Goal: Information Seeking & Learning: Learn about a topic

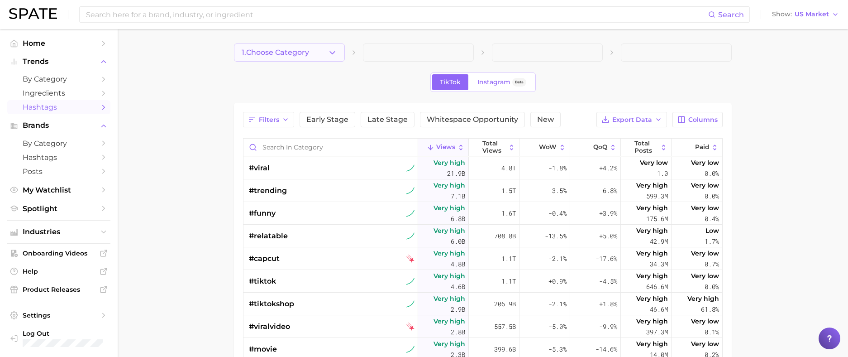
click at [332, 51] on icon "button" at bounding box center [333, 53] width 10 height 10
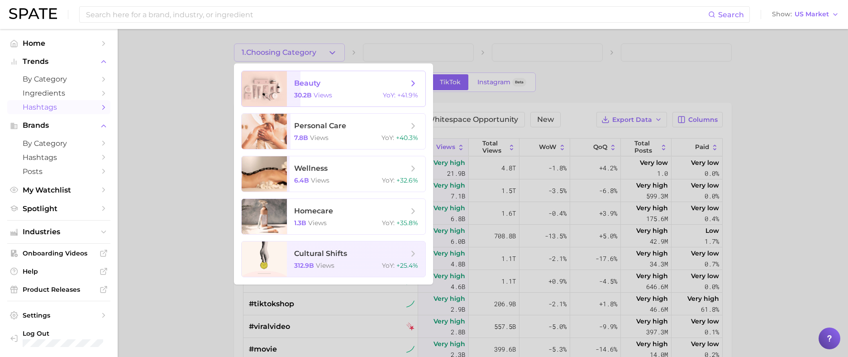
click at [329, 92] on span "views" at bounding box center [323, 95] width 19 height 8
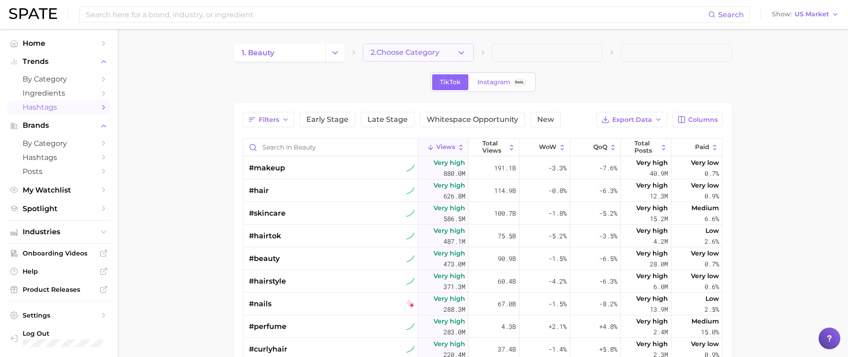
click at [464, 51] on icon "button" at bounding box center [462, 53] width 10 height 10
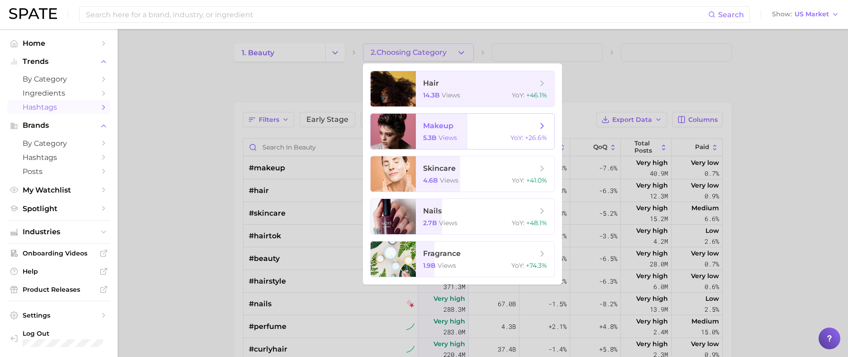
click at [425, 130] on span "makeup" at bounding box center [438, 125] width 30 height 9
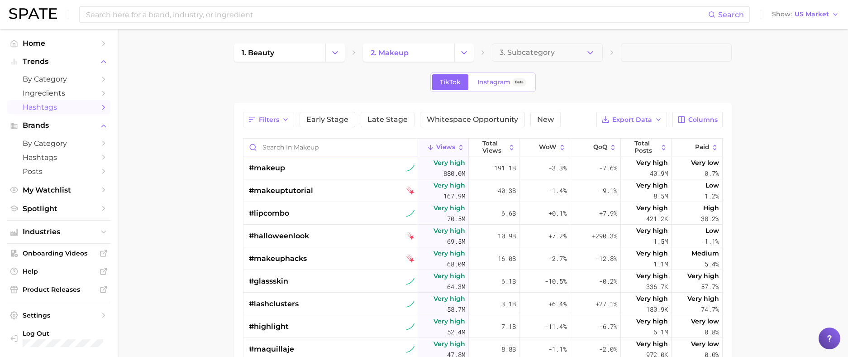
click at [313, 150] on input "Search in makeup" at bounding box center [331, 147] width 174 height 17
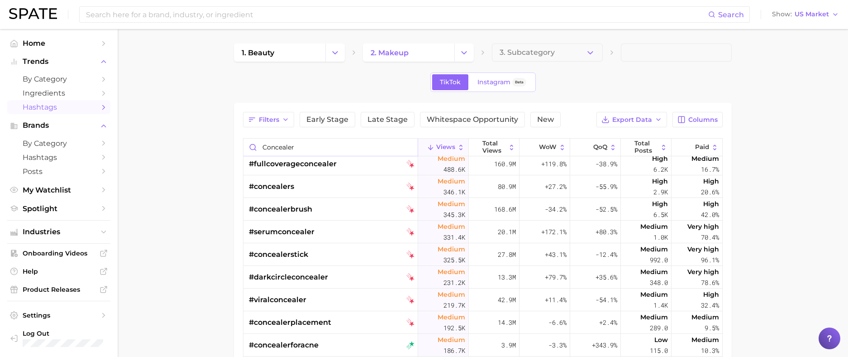
scroll to position [211, 0]
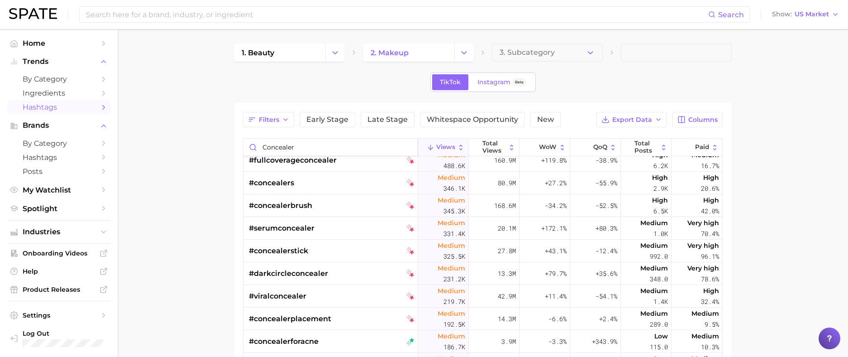
type input "concealer"
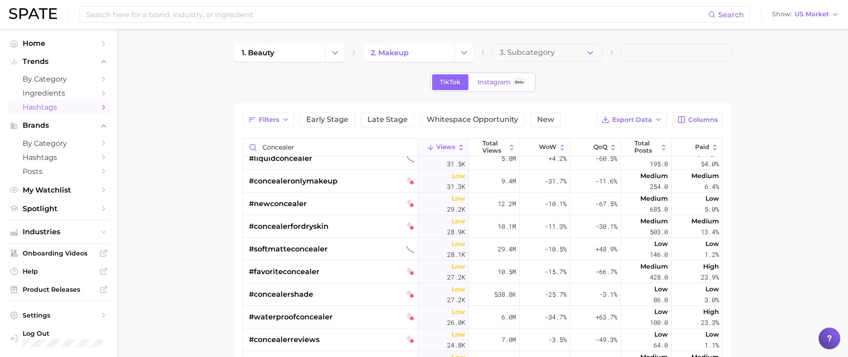
scroll to position [1146, 0]
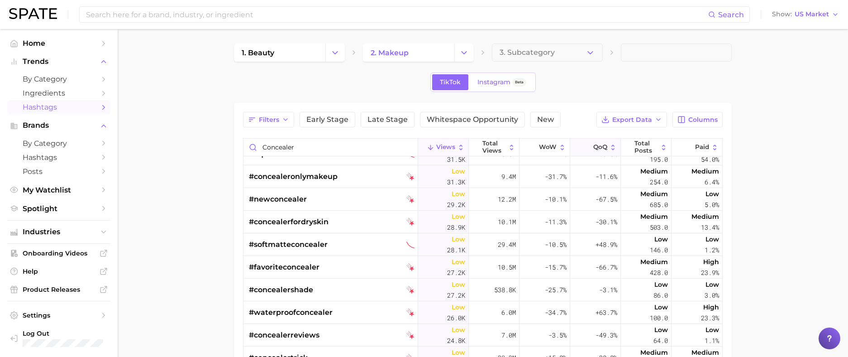
click at [594, 146] on span "QoQ" at bounding box center [601, 147] width 14 height 7
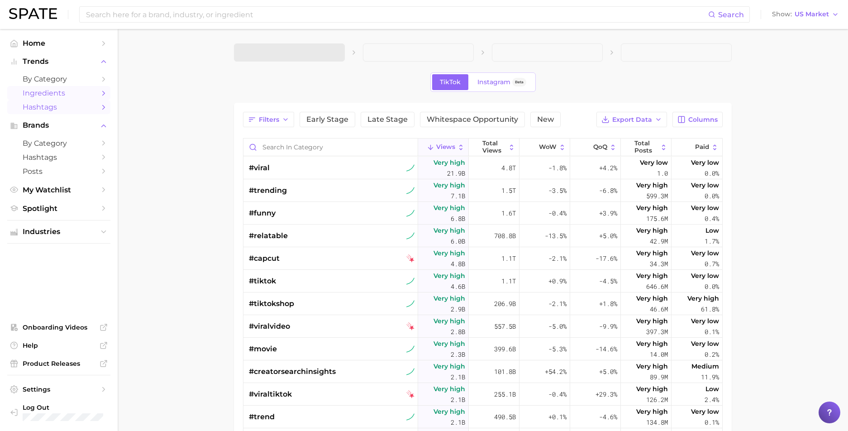
click at [96, 93] on link "Ingredients" at bounding box center [58, 93] width 103 height 14
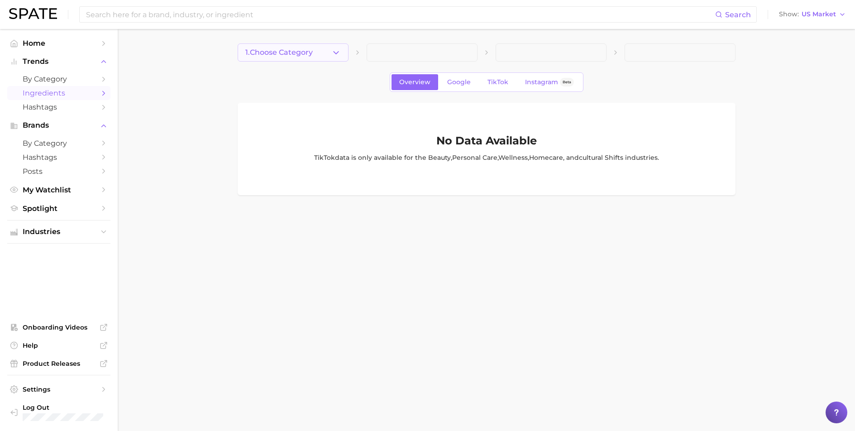
click at [293, 56] on span "1. Choose Category" at bounding box center [278, 52] width 67 height 8
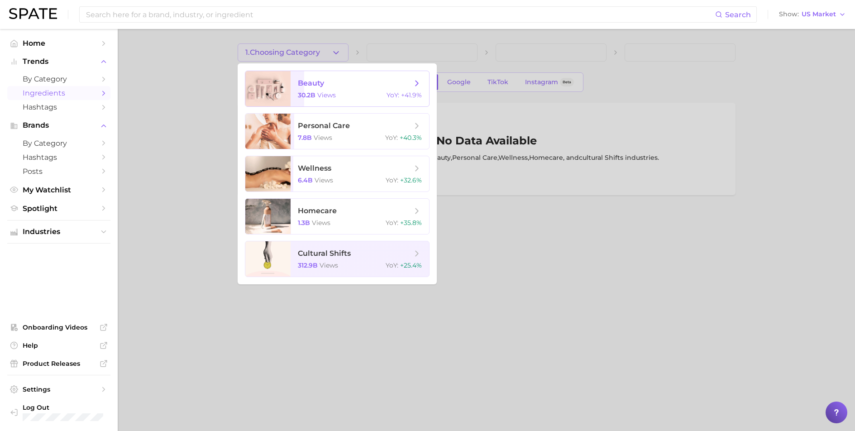
click at [321, 91] on span "beauty 30.2b views YoY : +41.9%" at bounding box center [360, 88] width 139 height 35
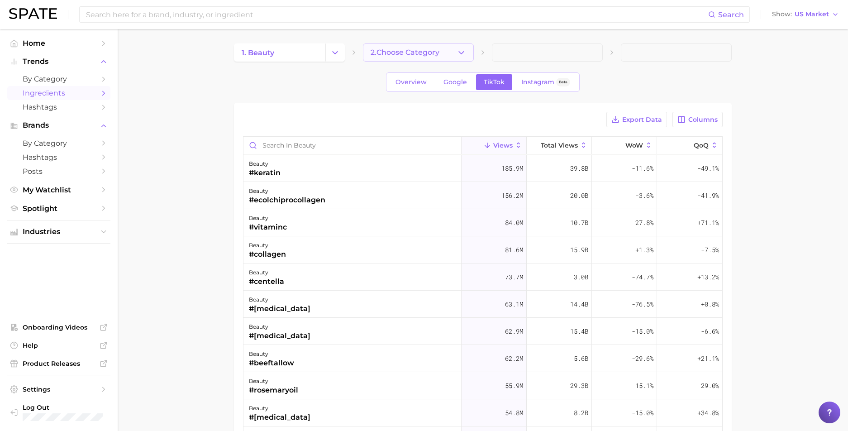
click at [462, 49] on icon "button" at bounding box center [462, 53] width 10 height 10
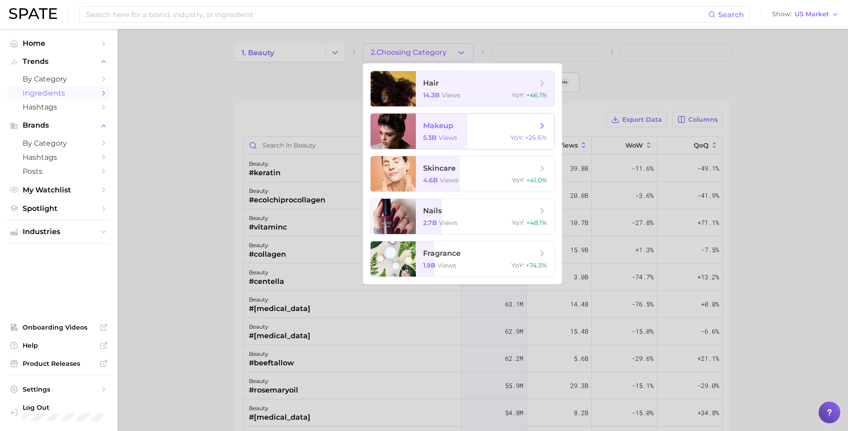
click at [464, 132] on span "makeup 5.3b views YoY : +26.6%" at bounding box center [485, 131] width 139 height 35
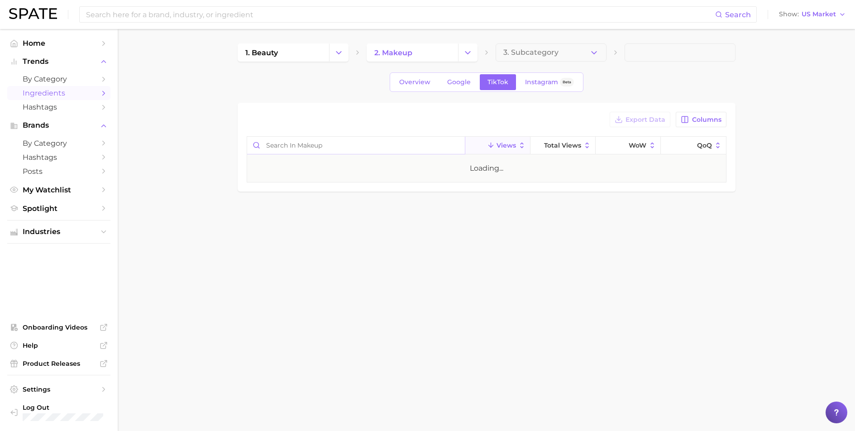
click at [401, 149] on input "Search in makeup" at bounding box center [356, 145] width 218 height 17
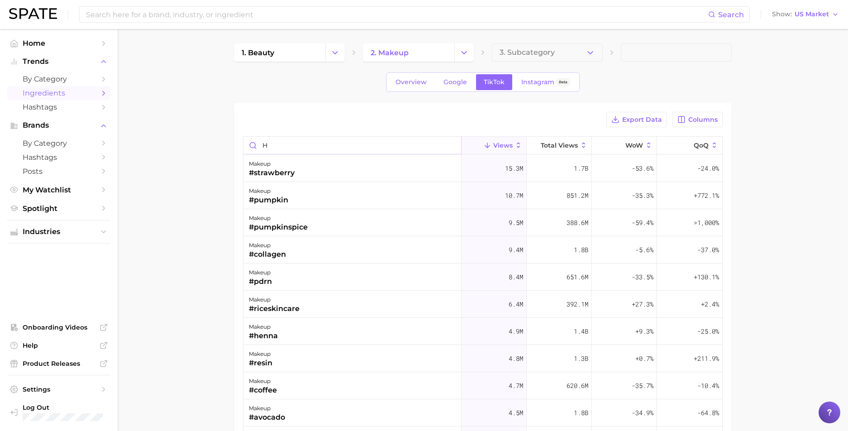
type input "hy"
click at [449, 148] on input "hy" at bounding box center [353, 145] width 218 height 17
click at [450, 143] on input "hy" at bounding box center [353, 145] width 218 height 17
click at [447, 144] on input "Search in makeup" at bounding box center [353, 145] width 218 height 17
click at [699, 145] on span "QoQ" at bounding box center [701, 145] width 15 height 7
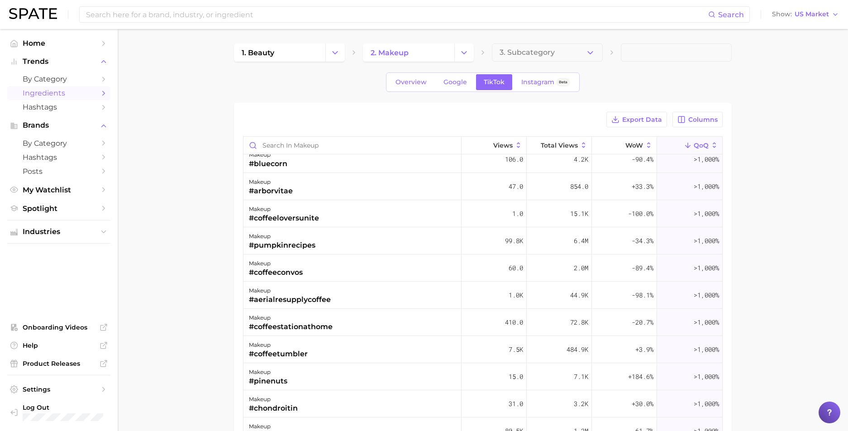
scroll to position [746, 0]
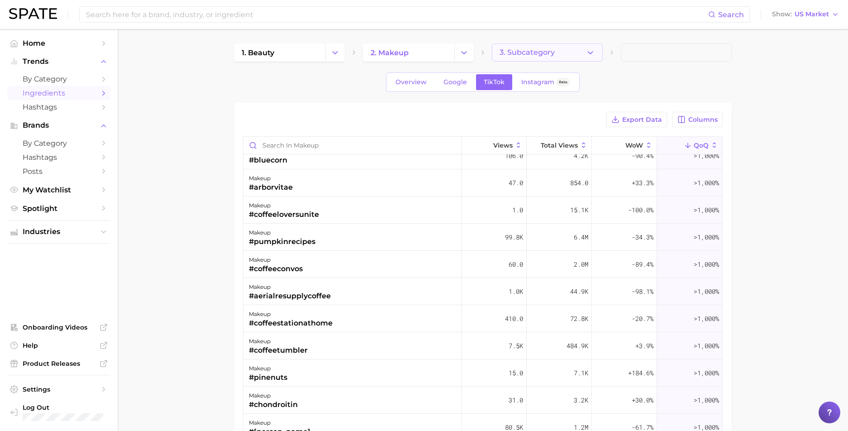
click at [591, 48] on icon "button" at bounding box center [591, 53] width 10 height 10
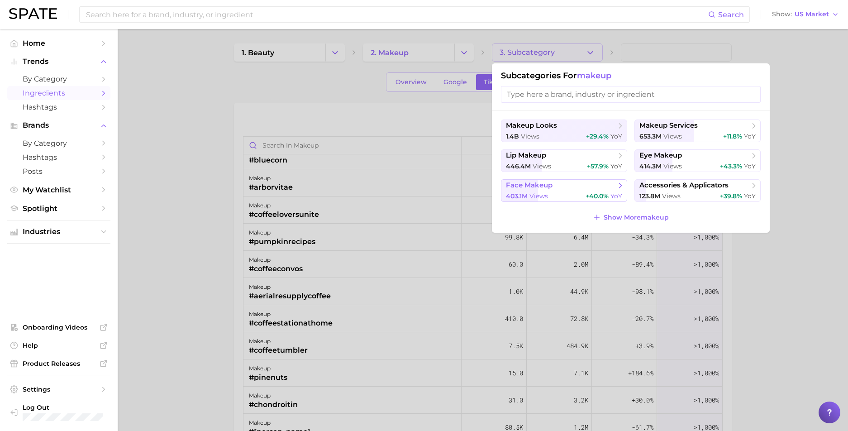
click at [584, 187] on button "face makeup 403.1m views +40.0% YoY" at bounding box center [564, 190] width 126 height 23
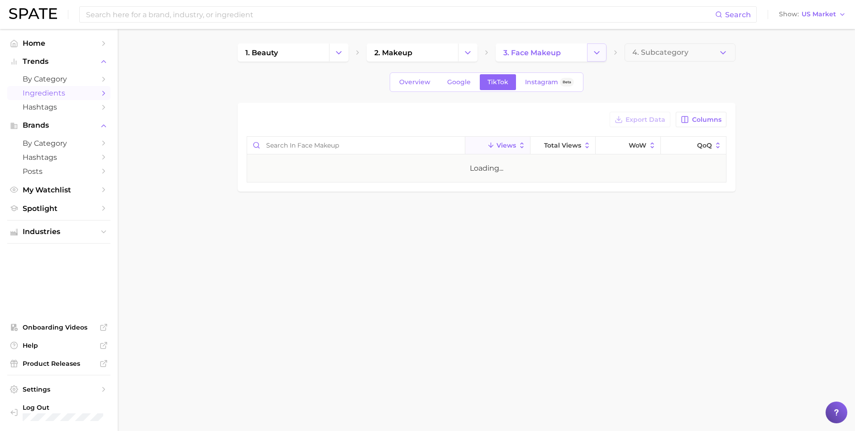
click at [597, 54] on icon "Change Category" at bounding box center [597, 53] width 10 height 10
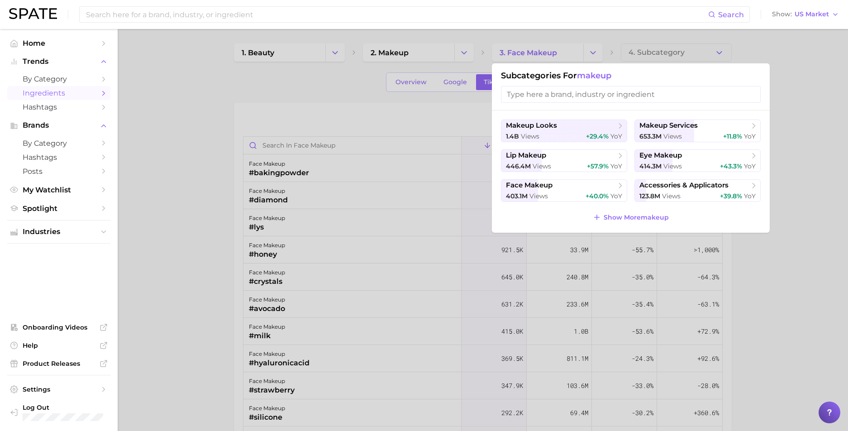
click at [335, 92] on div at bounding box center [424, 215] width 848 height 431
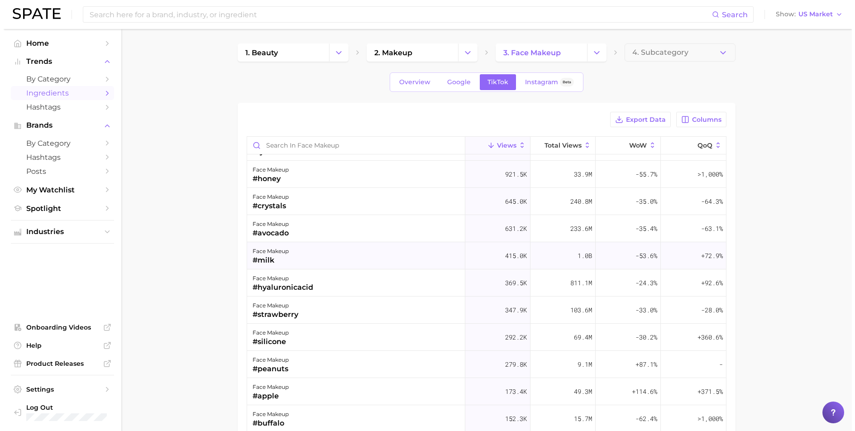
scroll to position [81, 0]
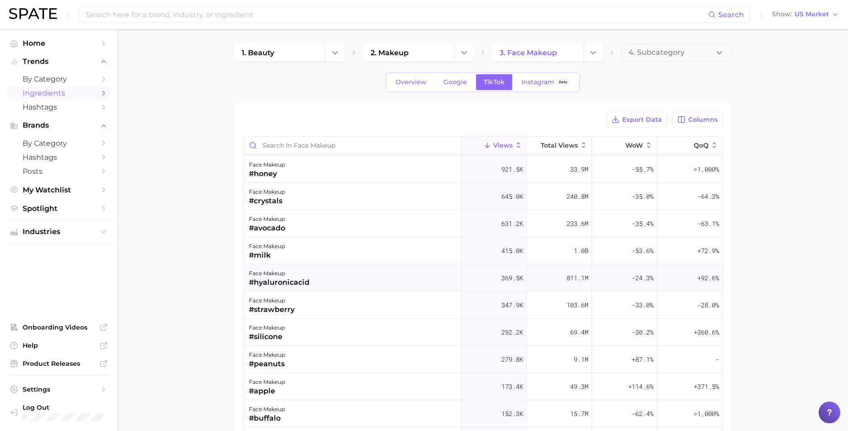
click at [684, 274] on div "+92.6%" at bounding box center [689, 277] width 65 height 27
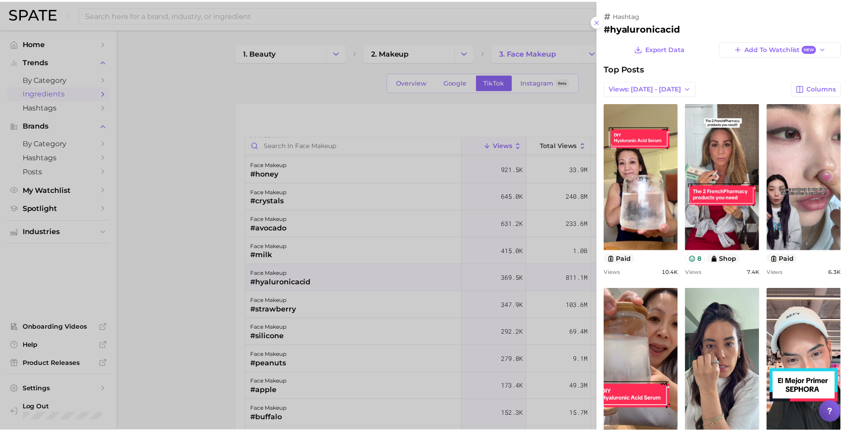
scroll to position [0, 0]
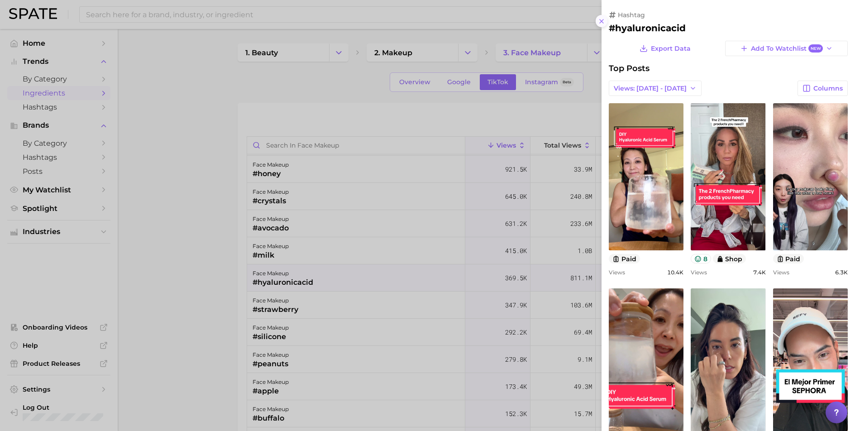
click at [600, 21] on icon at bounding box center [601, 21] width 7 height 7
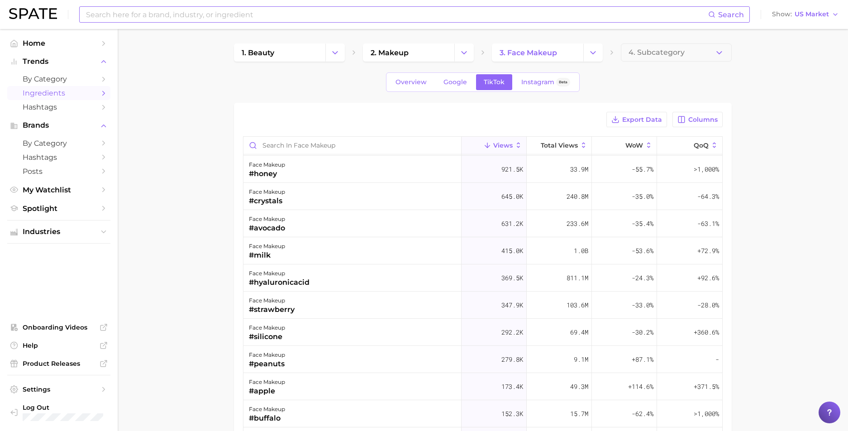
click at [126, 14] on input at bounding box center [396, 14] width 623 height 15
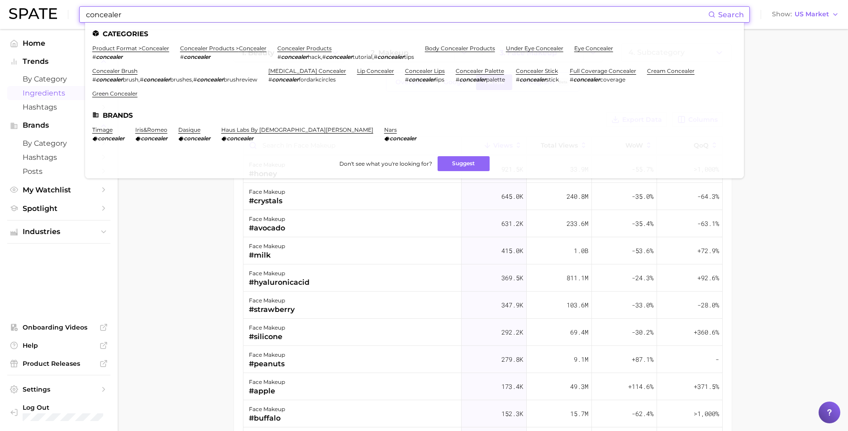
click at [157, 18] on input "concealer" at bounding box center [396, 14] width 623 height 15
type input "concealer"
click at [292, 48] on link "concealer products" at bounding box center [305, 48] width 54 height 7
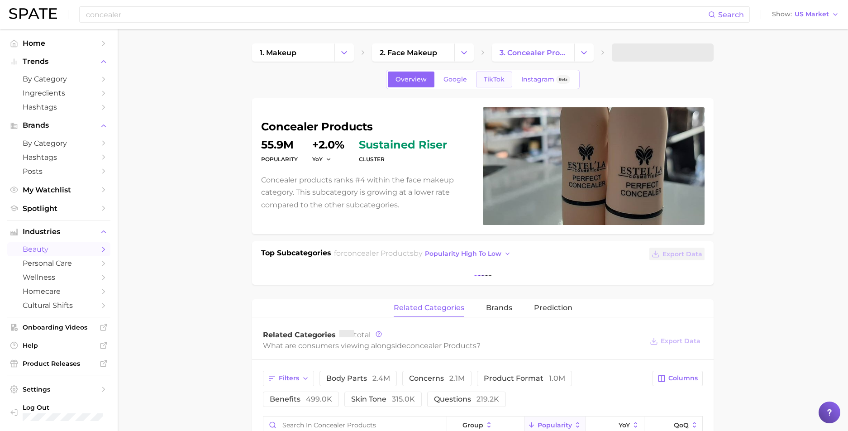
click at [487, 74] on link "TikTok" at bounding box center [494, 80] width 36 height 16
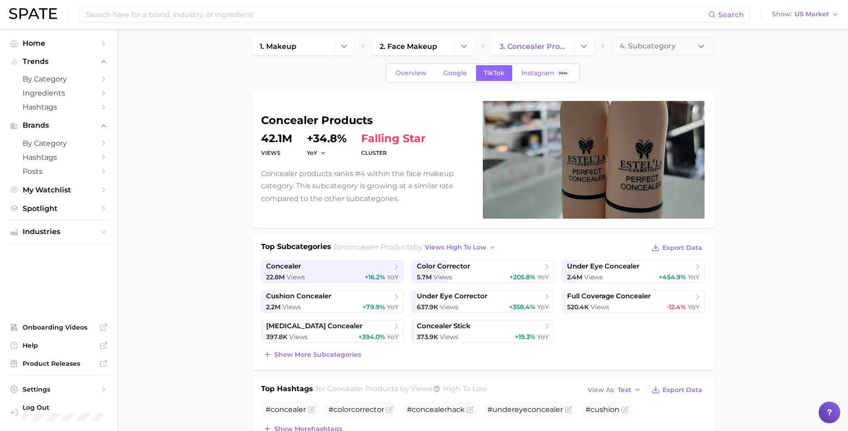
scroll to position [12, 0]
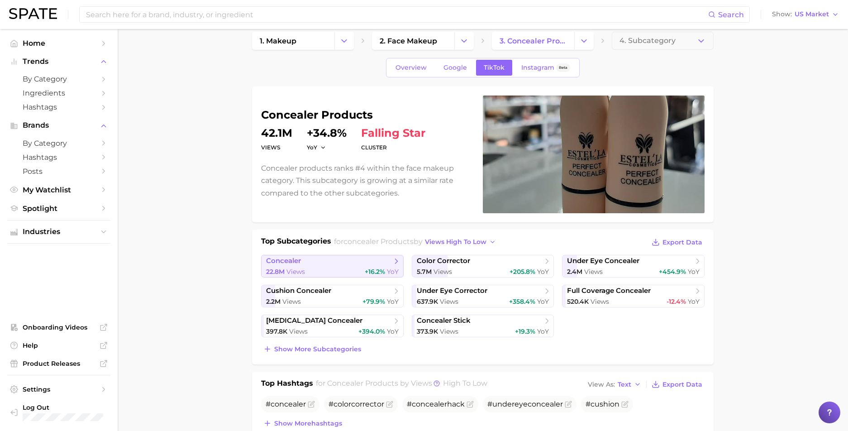
click at [285, 257] on span "concealer" at bounding box center [283, 261] width 35 height 9
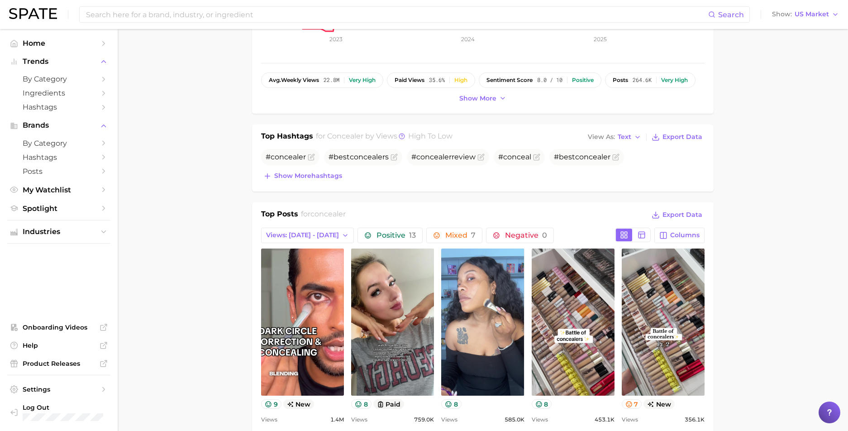
scroll to position [393, 0]
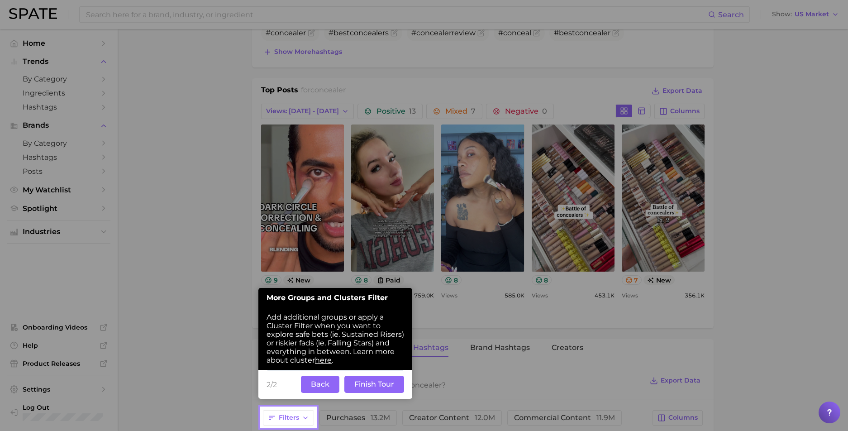
click at [366, 385] on button "Finish Tour" at bounding box center [375, 384] width 60 height 17
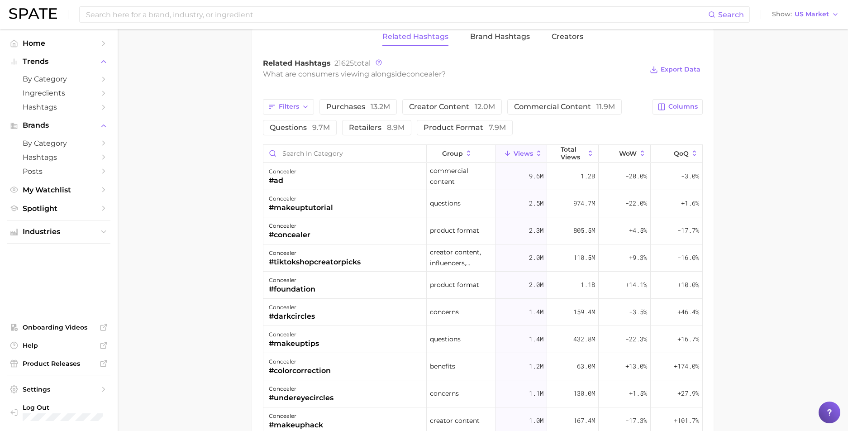
scroll to position [708, 0]
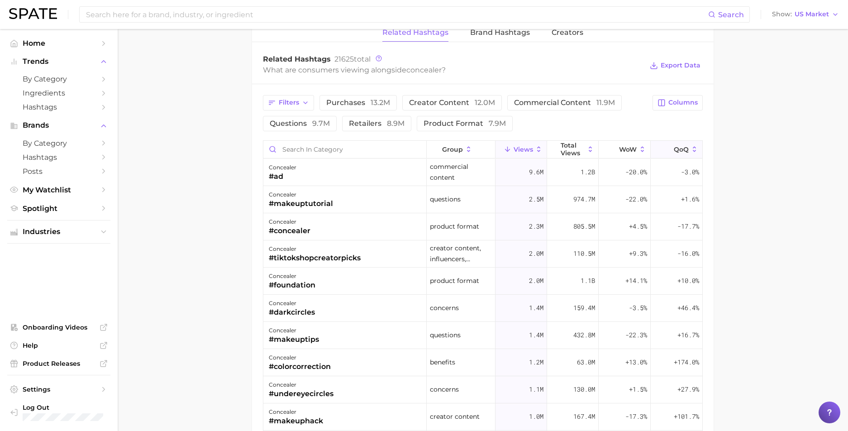
click at [674, 147] on span "QoQ" at bounding box center [681, 149] width 15 height 7
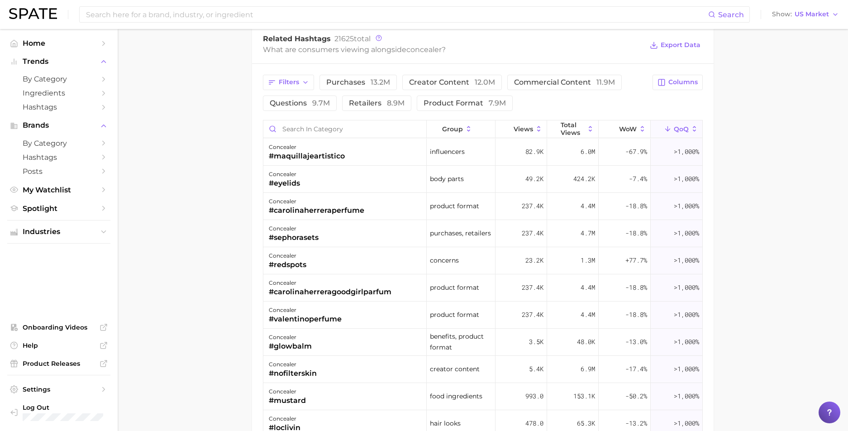
scroll to position [730, 0]
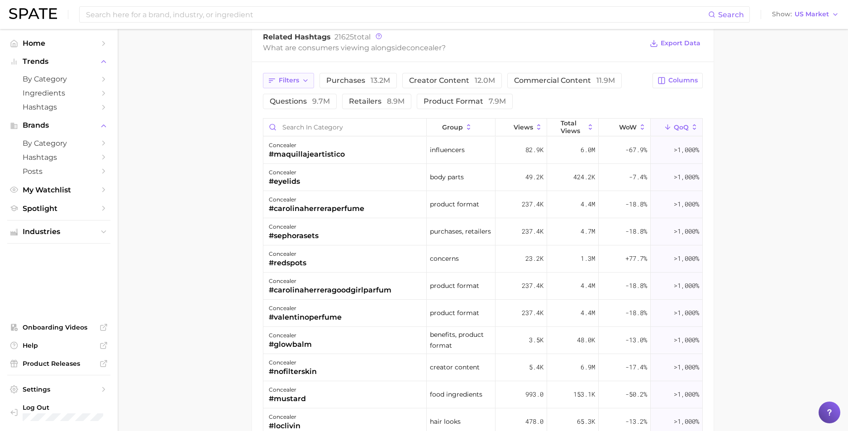
click at [302, 78] on icon "button" at bounding box center [305, 80] width 7 height 7
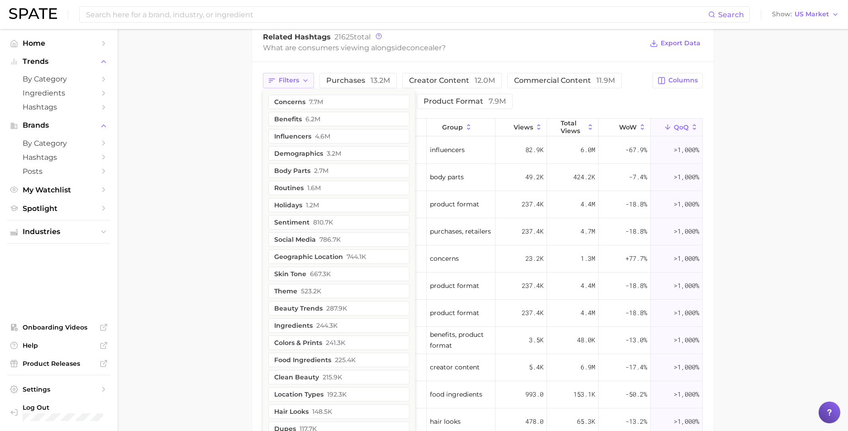
click at [302, 79] on icon "button" at bounding box center [305, 80] width 7 height 7
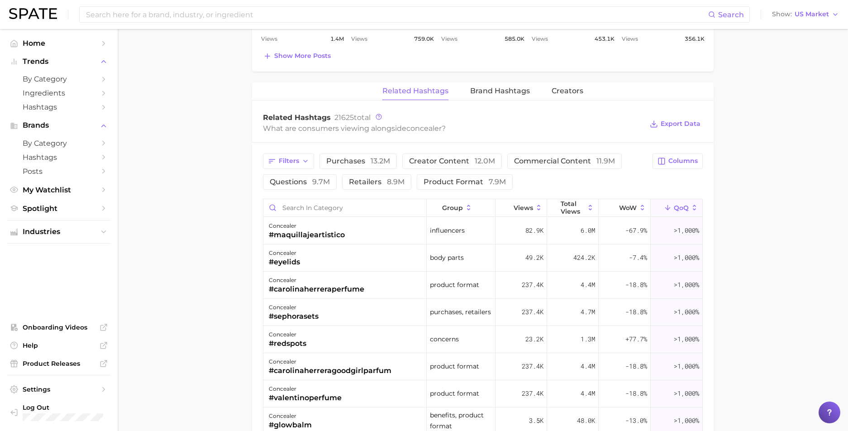
scroll to position [651, 0]
click at [306, 158] on icon "button" at bounding box center [305, 160] width 7 height 7
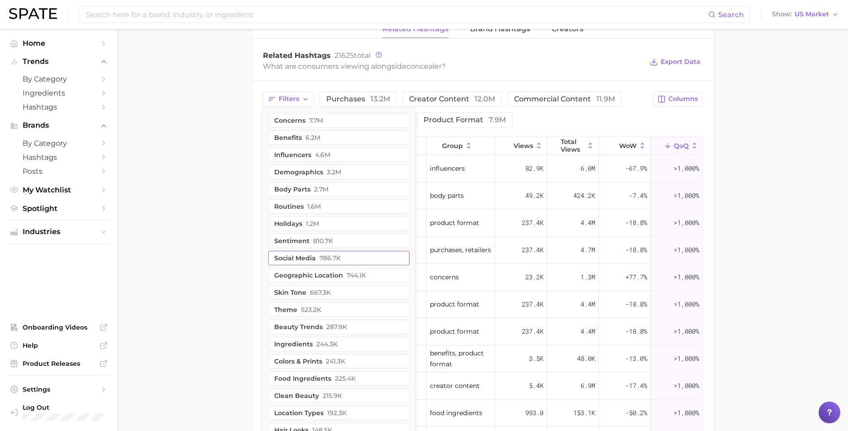
scroll to position [717, 0]
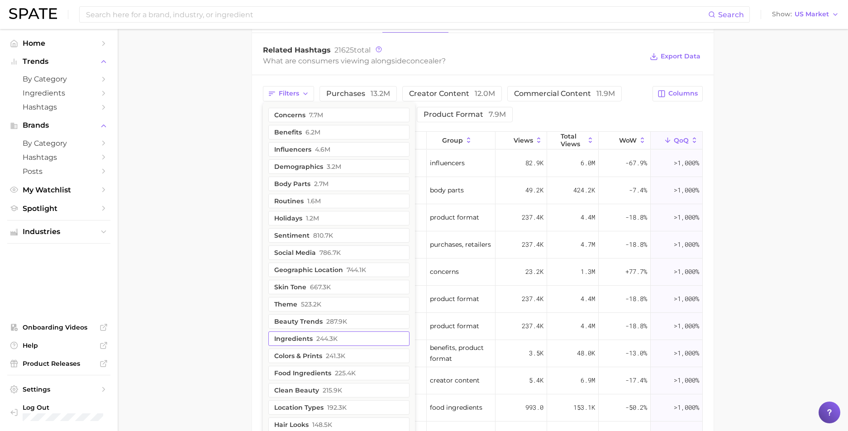
click at [312, 339] on button "ingredients 244.3k" at bounding box center [338, 338] width 141 height 14
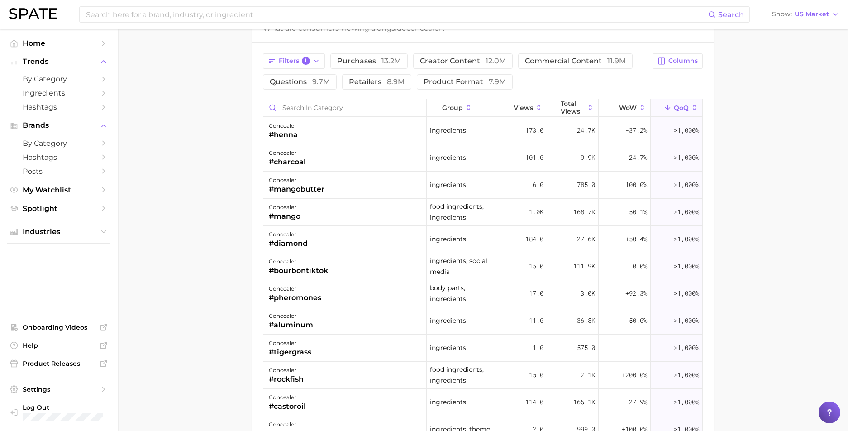
scroll to position [643, 0]
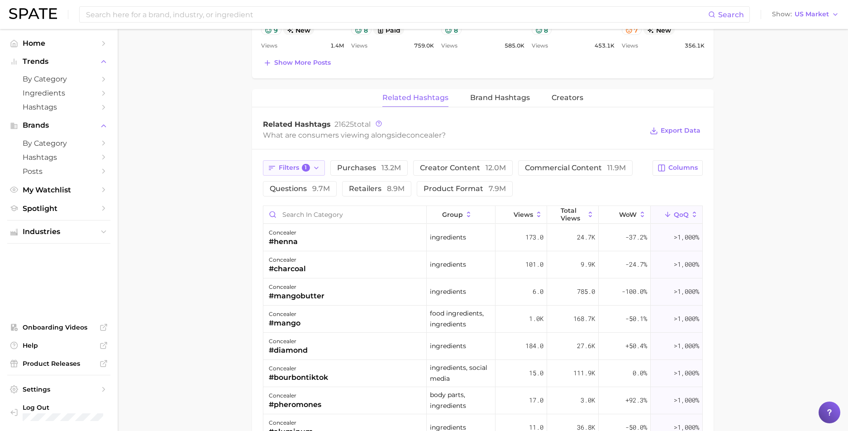
click at [317, 168] on icon "button" at bounding box center [316, 167] width 7 height 7
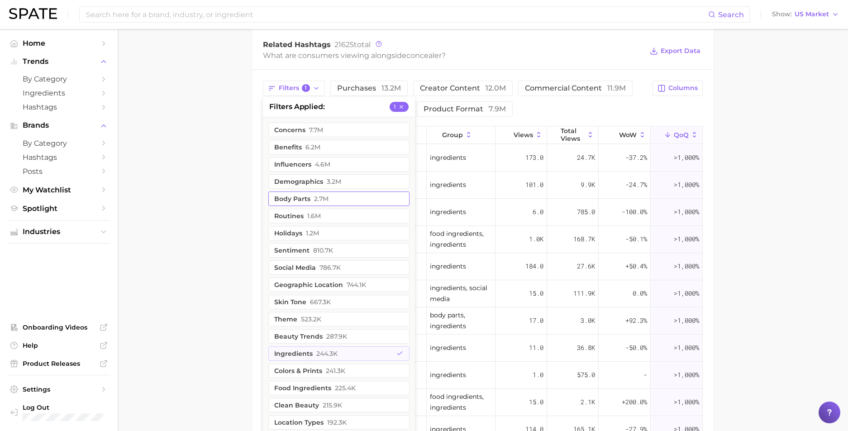
scroll to position [728, 0]
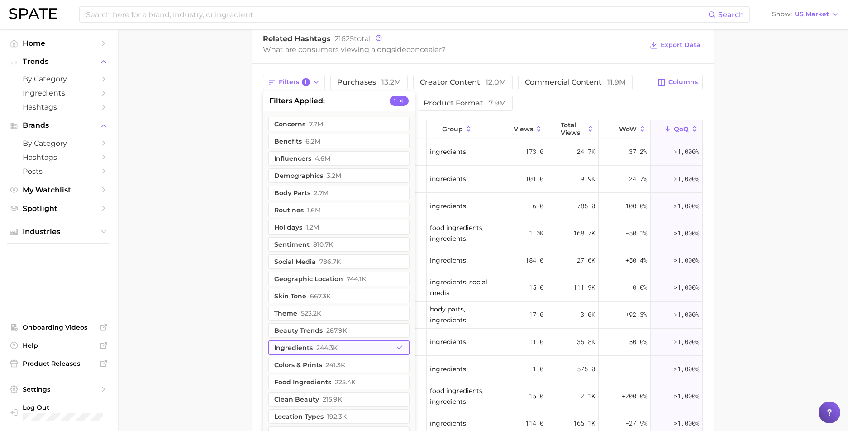
click at [333, 350] on span "244.3k" at bounding box center [326, 347] width 21 height 7
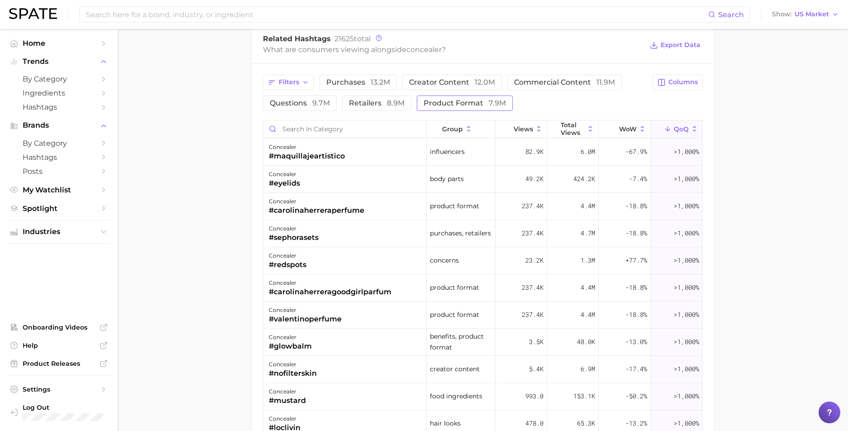
click at [475, 101] on span "product format 7.9m" at bounding box center [465, 103] width 82 height 7
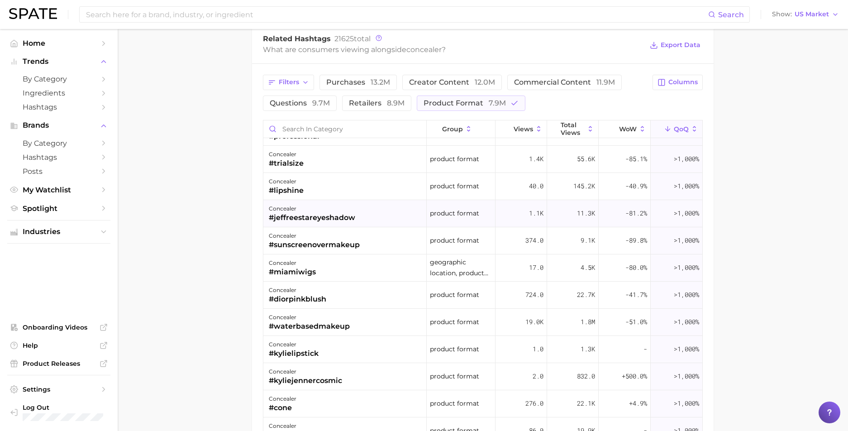
scroll to position [483, 0]
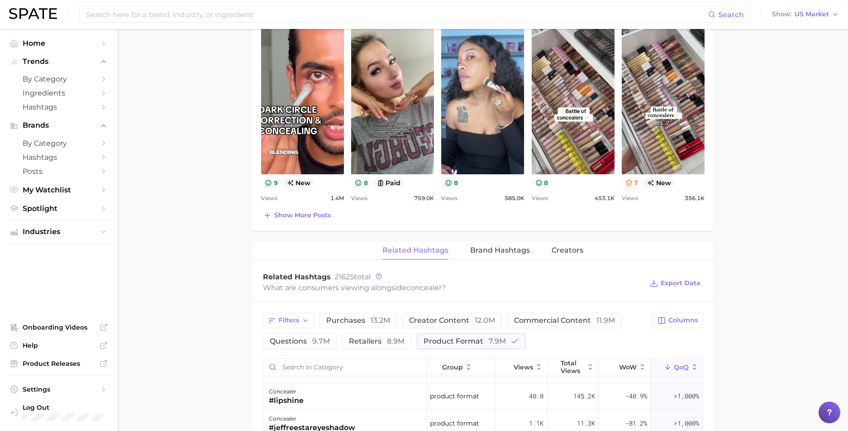
scroll to position [563, 0]
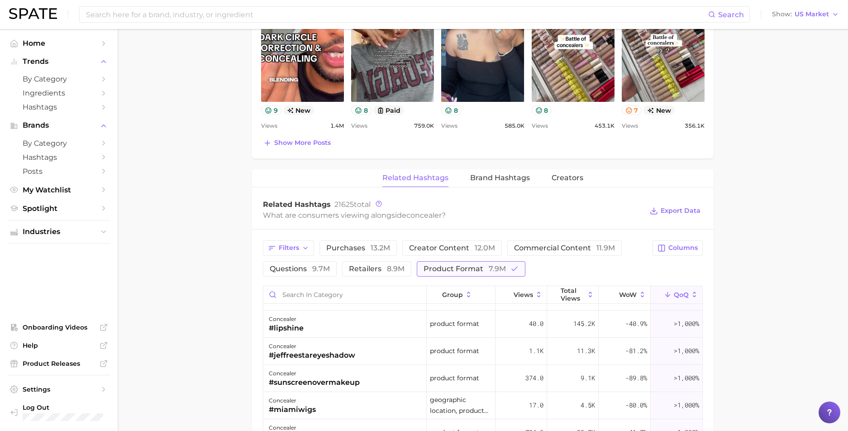
click at [454, 271] on span "product format 7.9m" at bounding box center [465, 268] width 82 height 7
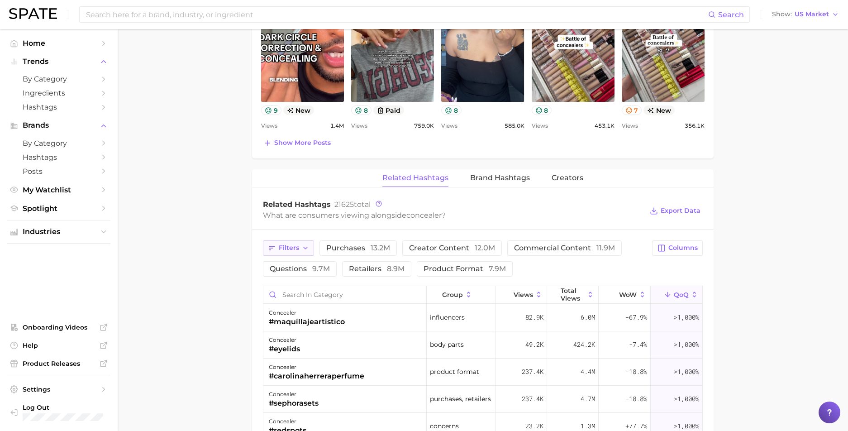
click at [306, 248] on polyline "button" at bounding box center [306, 248] width 4 height 2
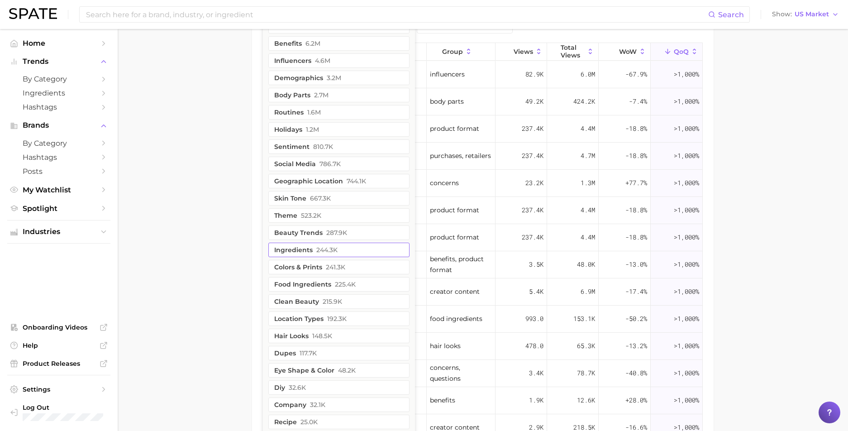
scroll to position [808, 0]
click at [305, 229] on button "beauty trends 287.9k" at bounding box center [338, 231] width 141 height 14
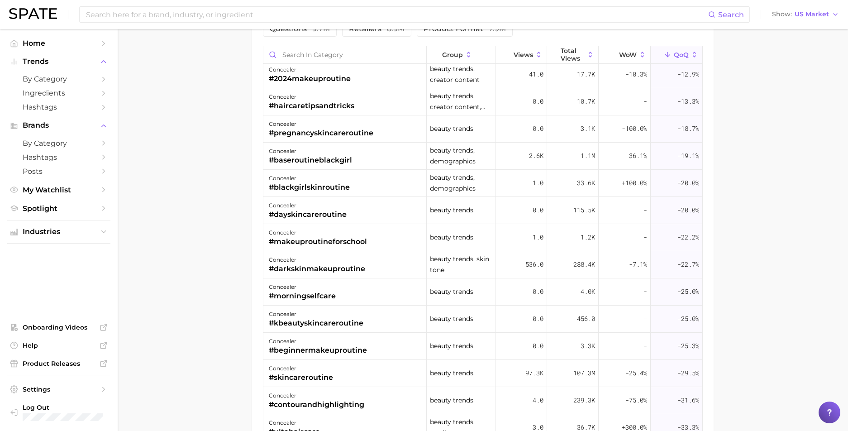
scroll to position [1364, 0]
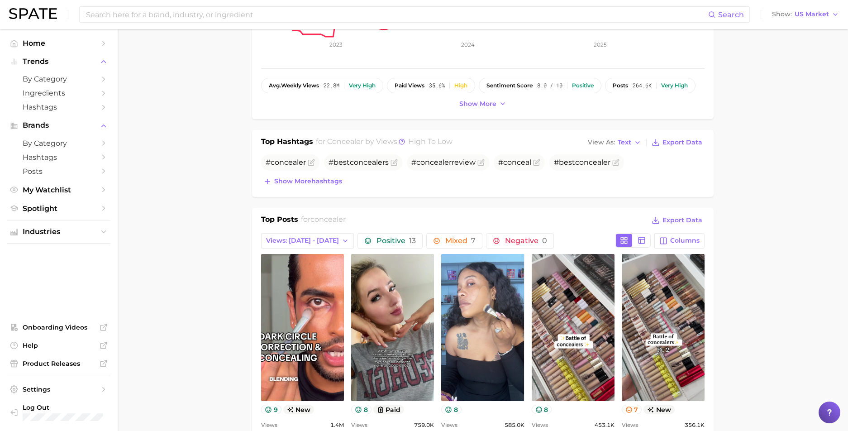
scroll to position [0, 0]
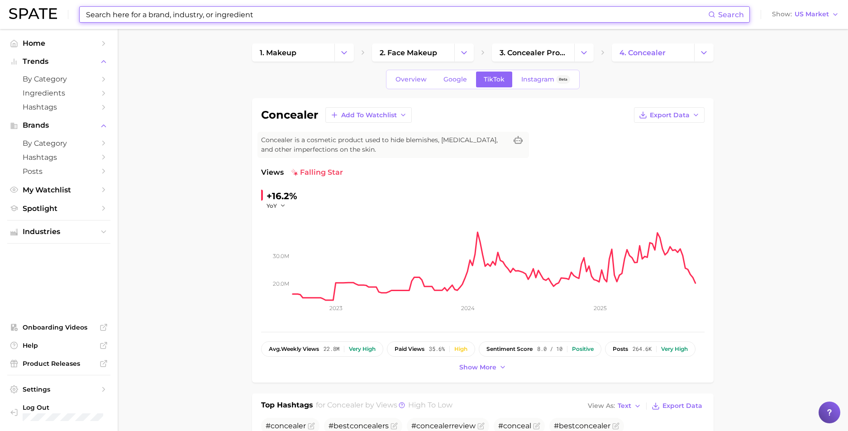
click at [208, 17] on input at bounding box center [396, 14] width 623 height 15
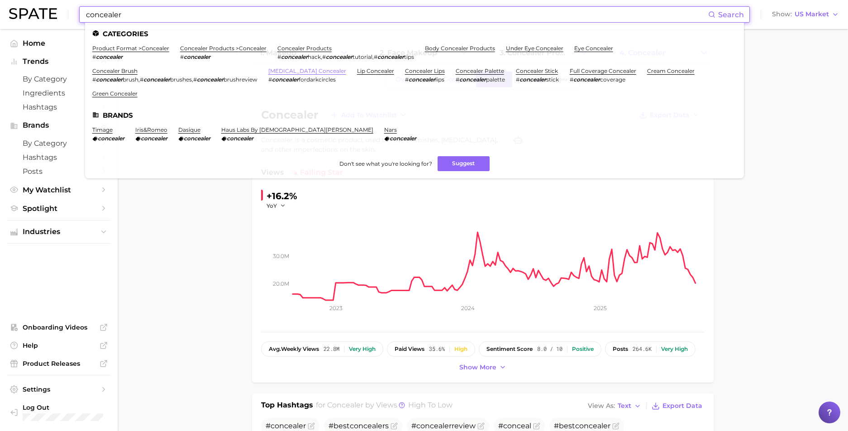
type input "concealer"
click at [314, 69] on link "dark circles concealer" at bounding box center [307, 70] width 78 height 7
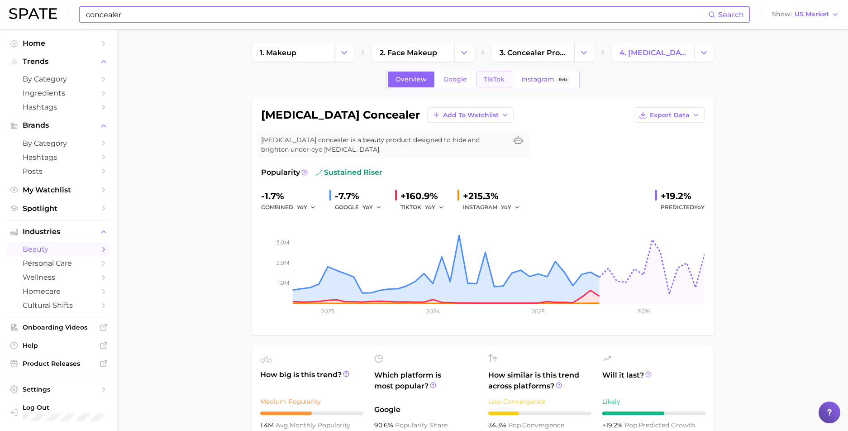
click at [497, 81] on span "TikTok" at bounding box center [494, 80] width 21 height 8
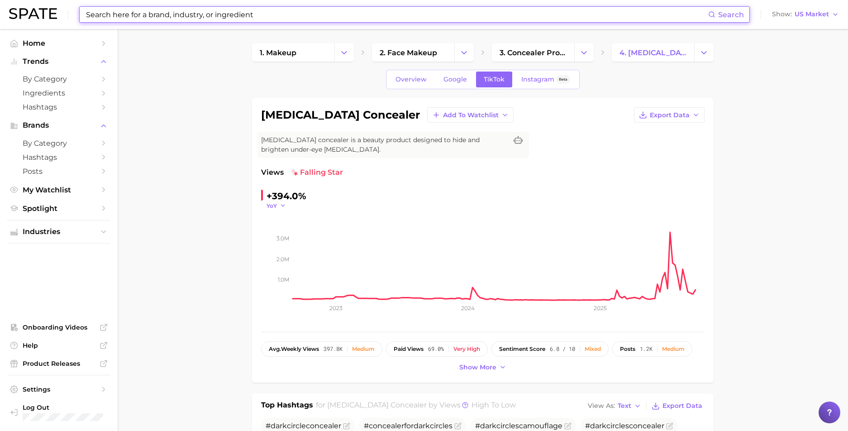
click at [280, 206] on icon "button" at bounding box center [283, 205] width 6 height 6
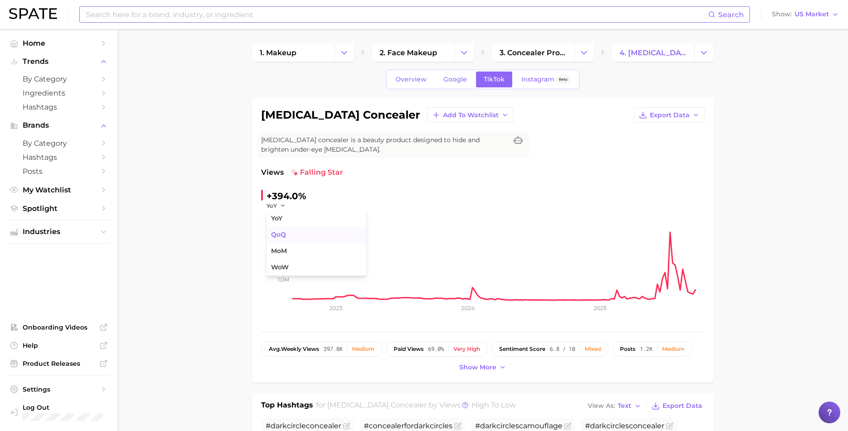
click at [288, 234] on button "QoQ" at bounding box center [317, 235] width 100 height 16
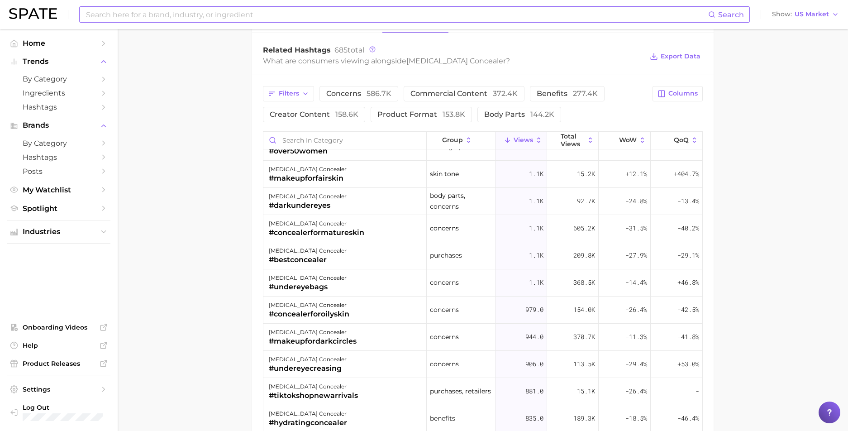
scroll to position [1484, 0]
click at [674, 142] on span "QoQ" at bounding box center [681, 139] width 15 height 7
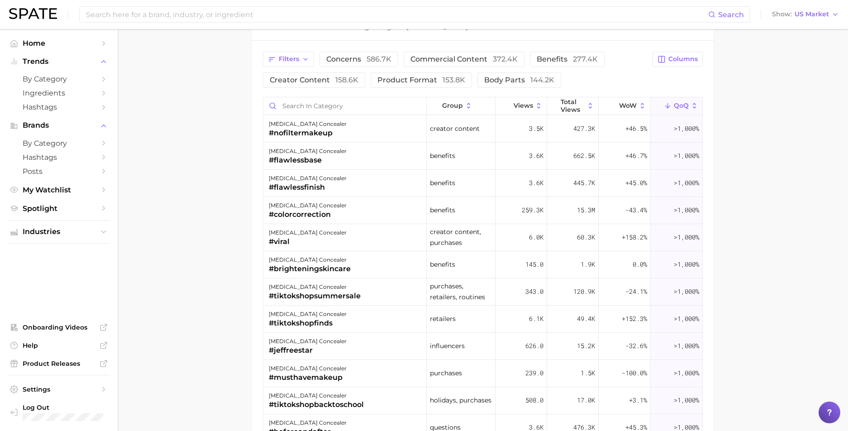
scroll to position [740, 0]
click at [153, 12] on input at bounding box center [396, 14] width 623 height 15
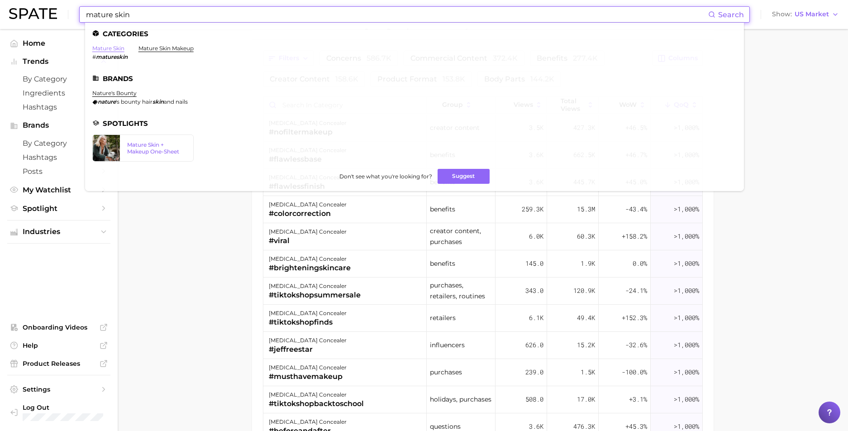
type input "mature skin"
click at [113, 50] on link "mature skin" at bounding box center [108, 48] width 32 height 7
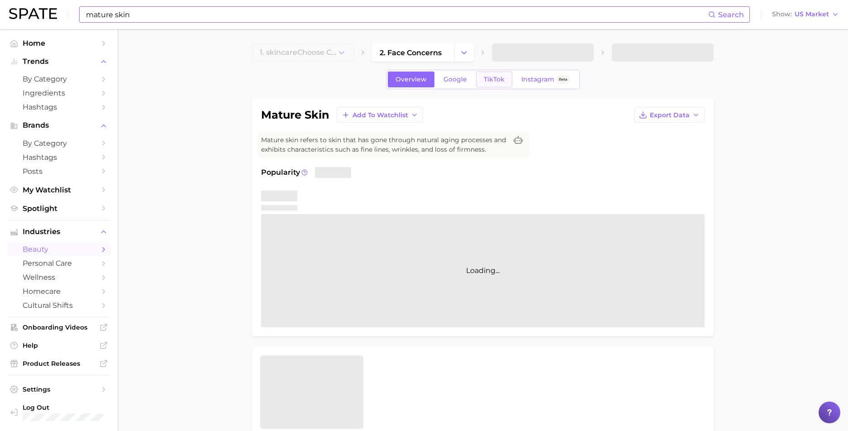
click at [498, 76] on span "TikTok" at bounding box center [494, 80] width 21 height 8
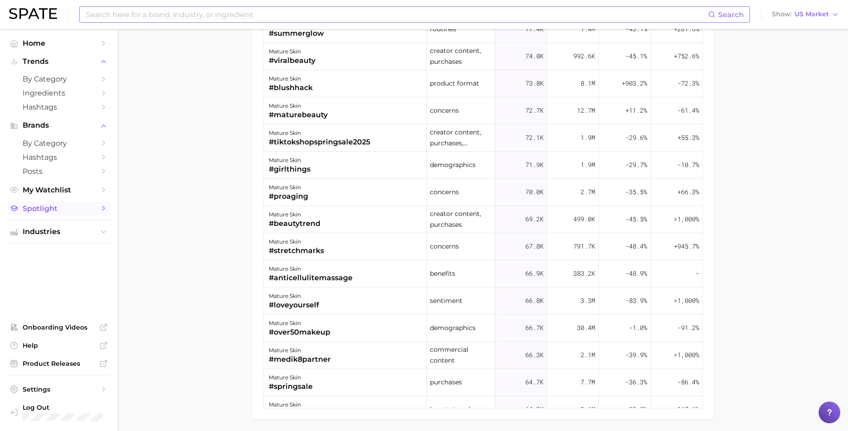
scroll to position [2996, 0]
